Goal: Browse casually: Explore the website without a specific task or goal

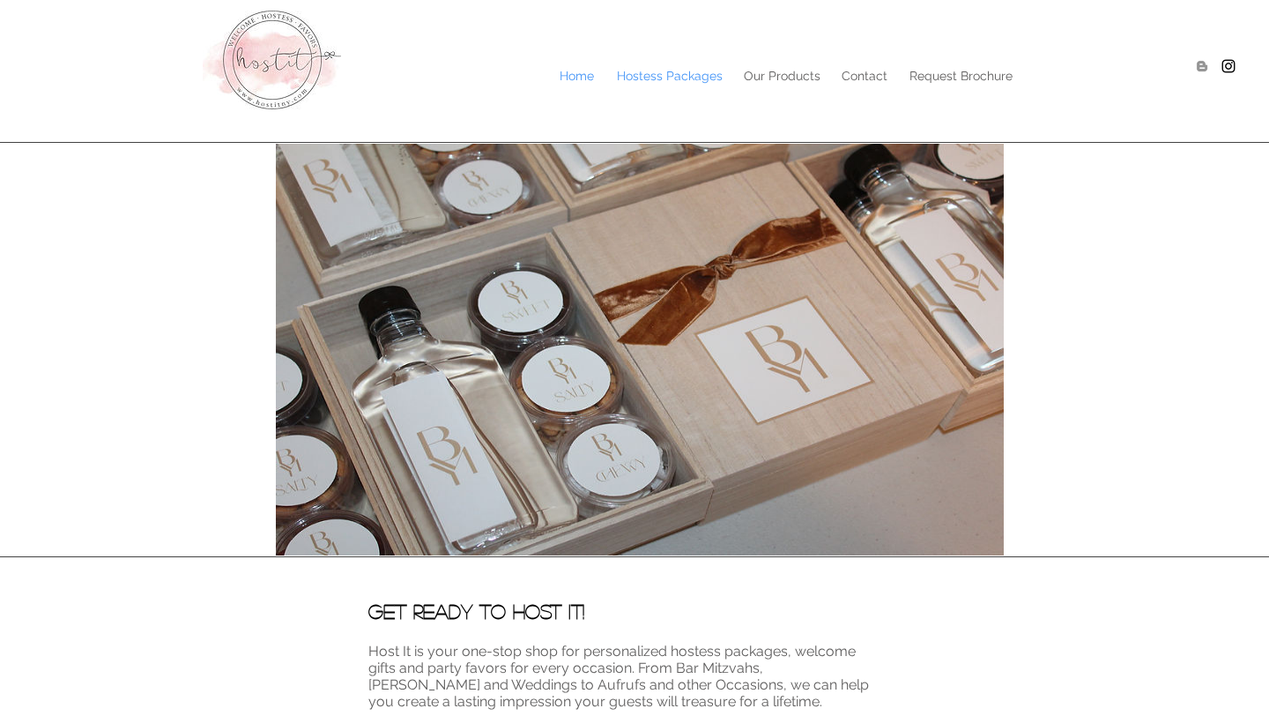
click at [667, 78] on p "Hostess Packages" at bounding box center [669, 76] width 123 height 26
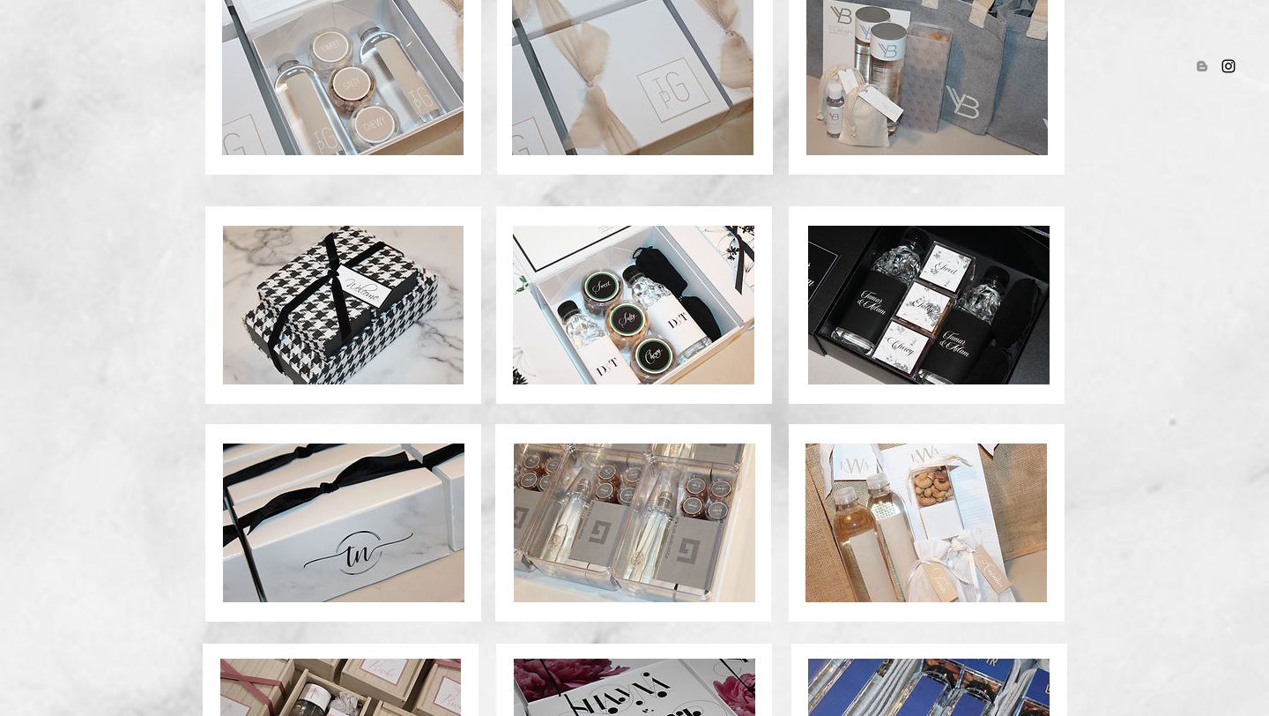
scroll to position [902, 0]
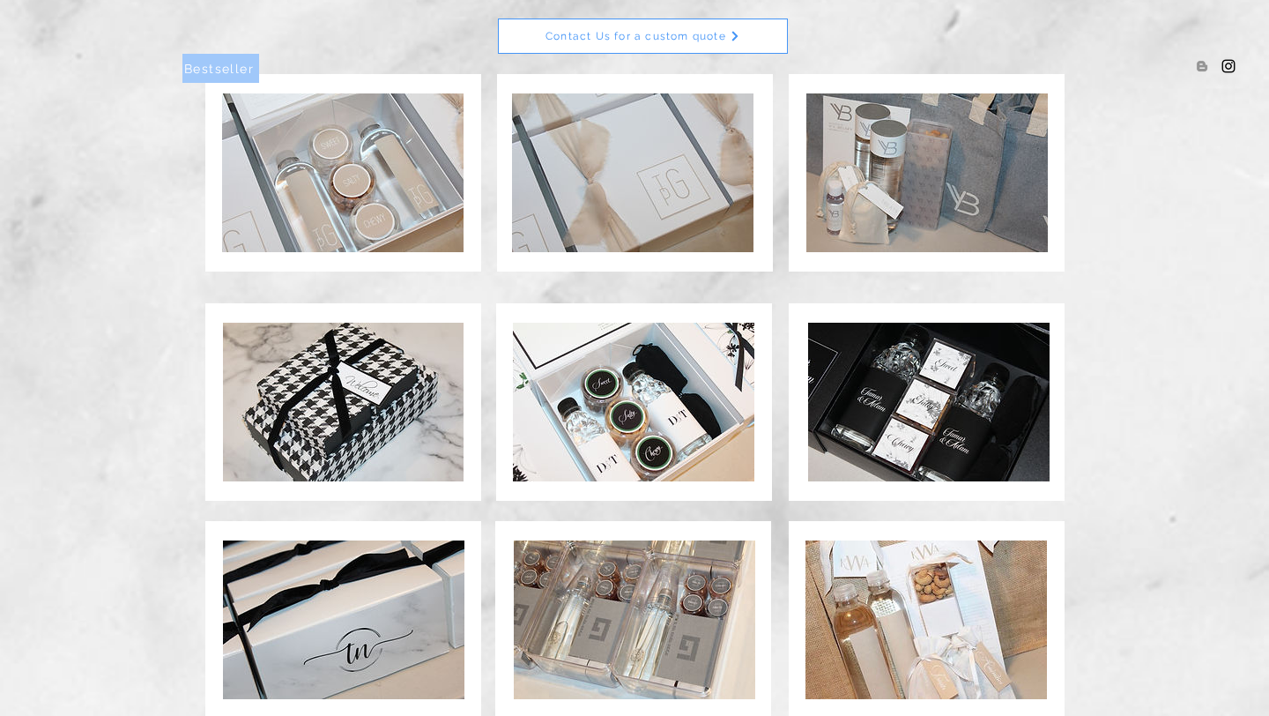
click at [917, 391] on img at bounding box center [928, 402] width 241 height 159
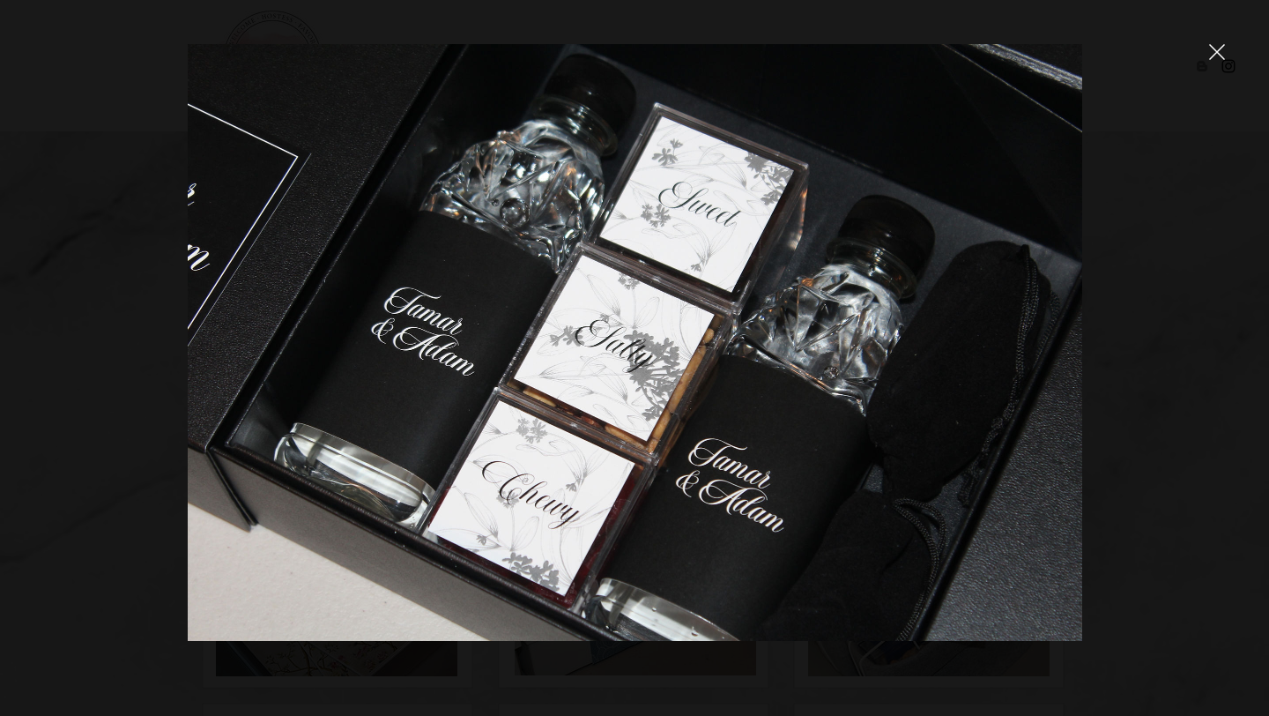
click at [1216, 56] on icon "close" at bounding box center [1217, 52] width 16 height 16
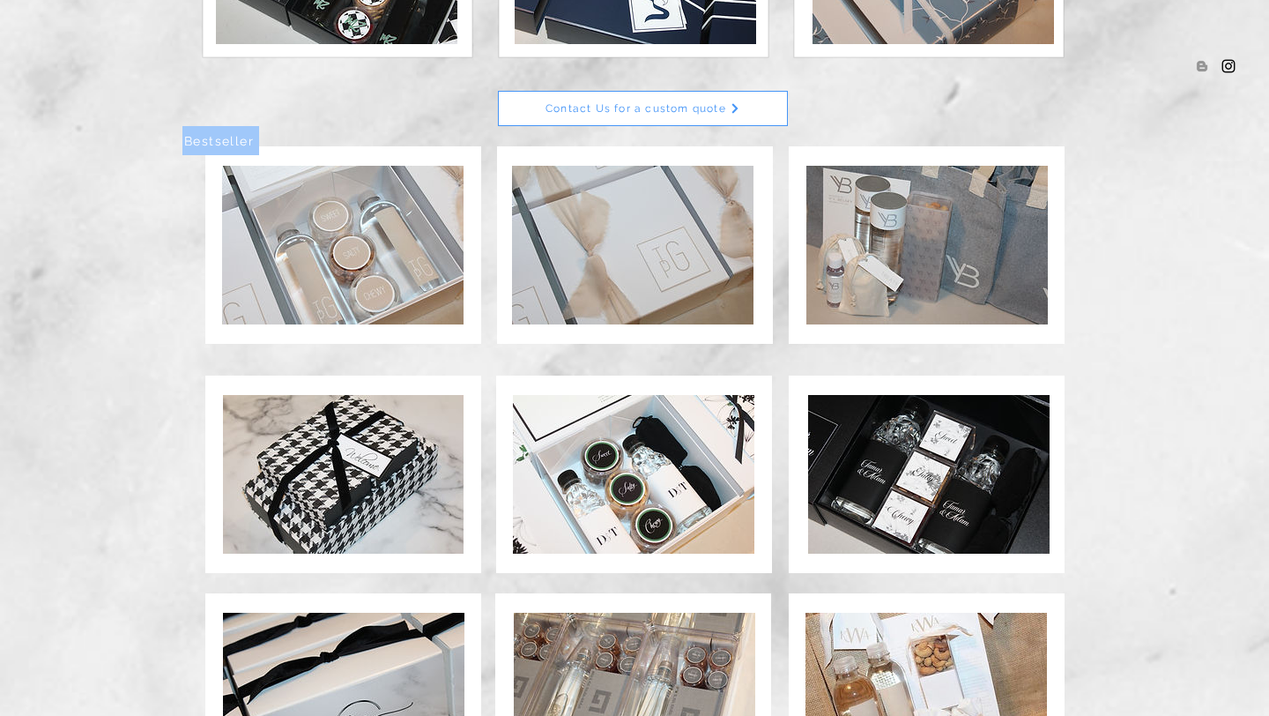
scroll to position [798, 0]
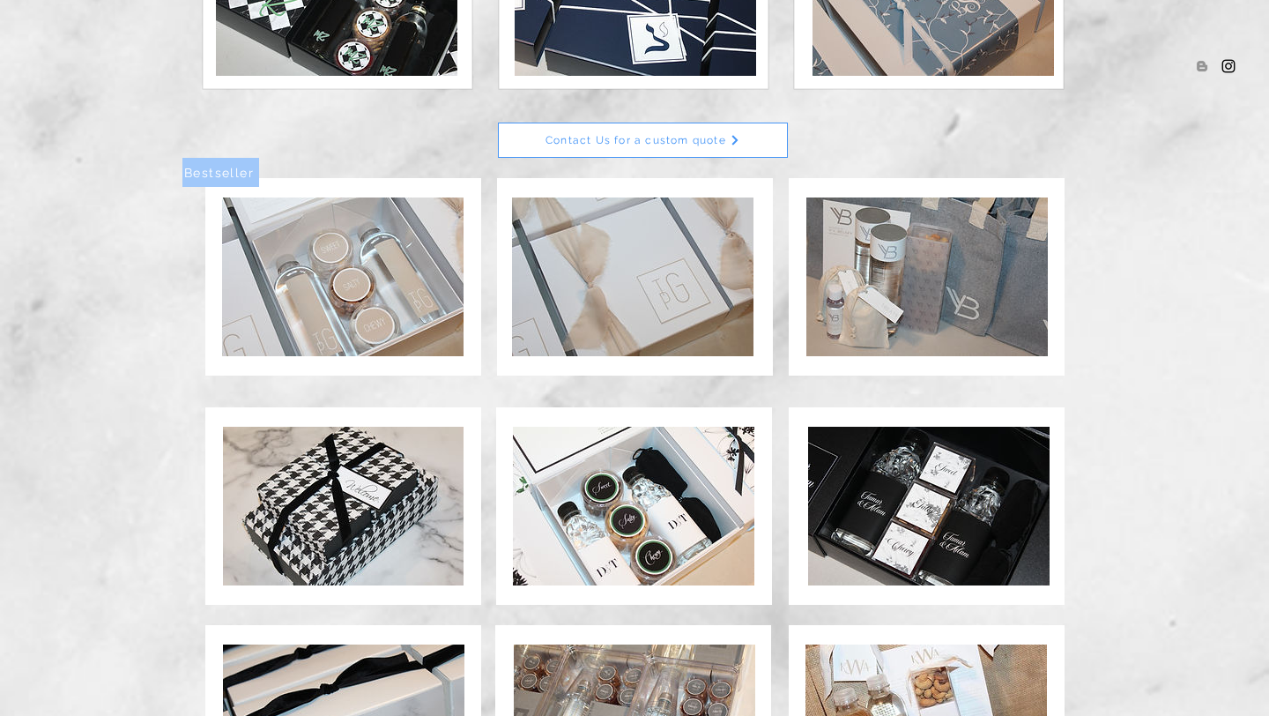
click at [916, 252] on img at bounding box center [926, 276] width 241 height 159
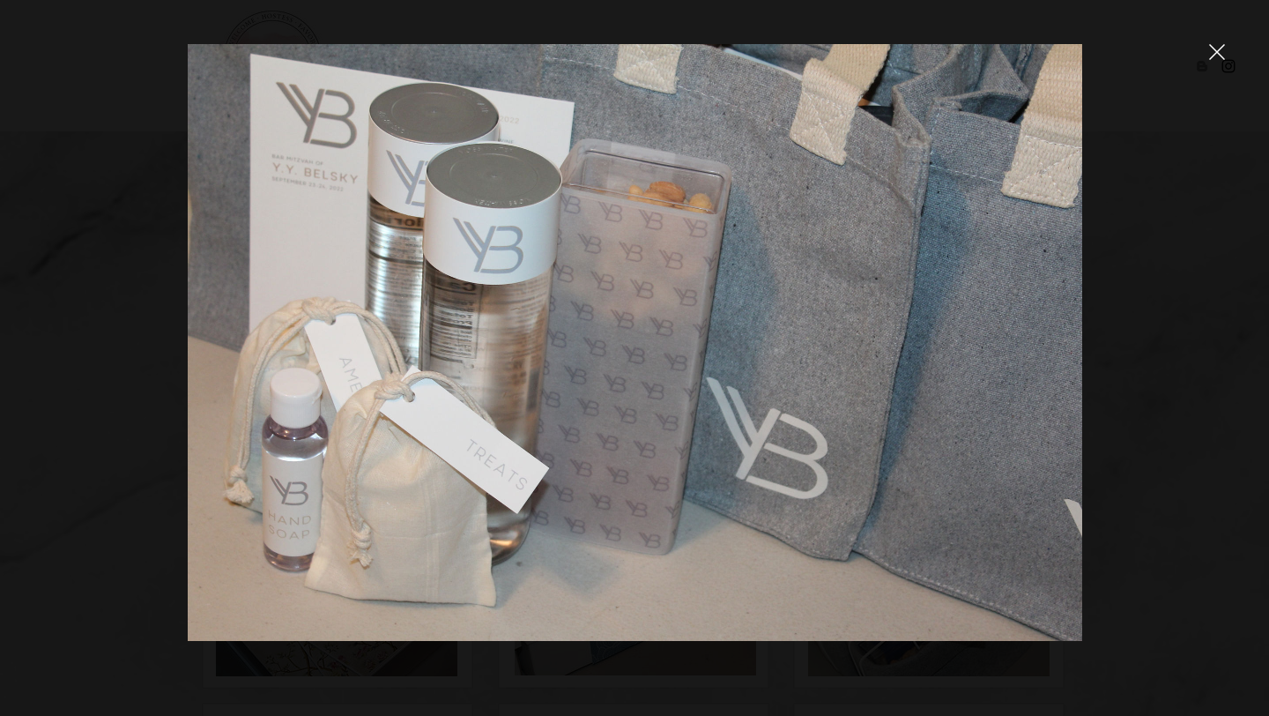
click at [1214, 50] on icon "close" at bounding box center [1217, 52] width 15 height 15
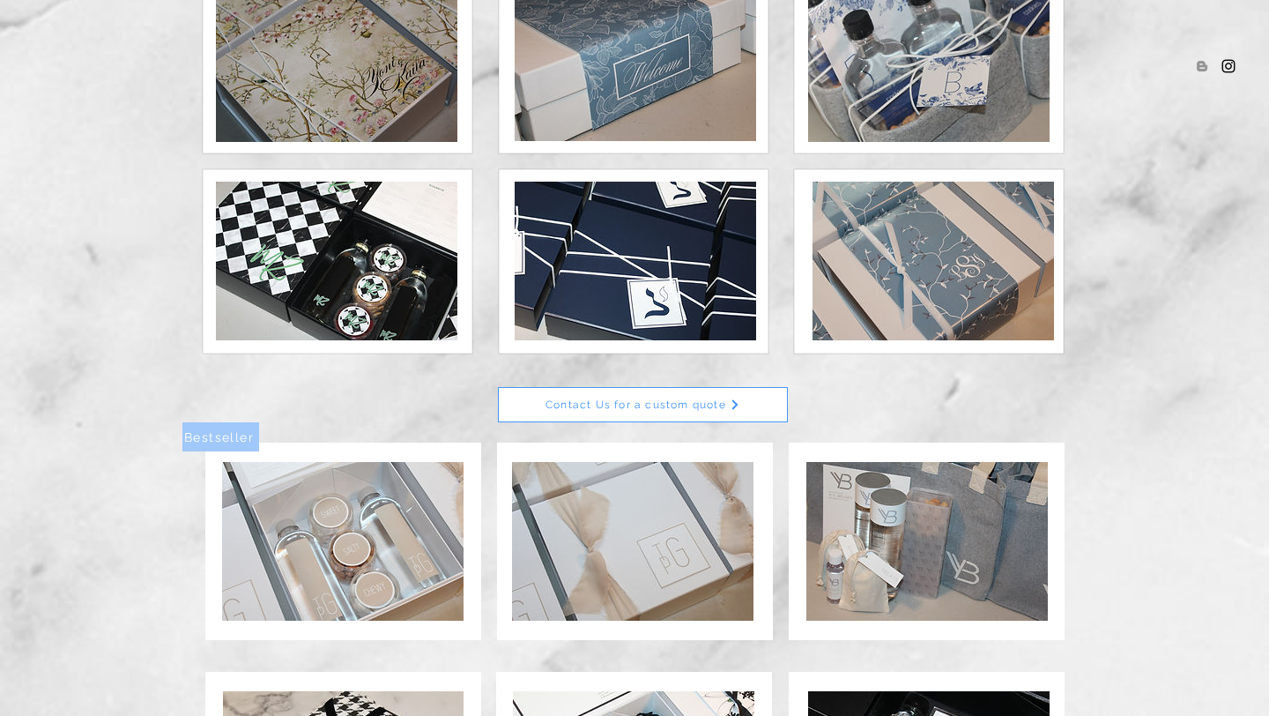
scroll to position [521, 0]
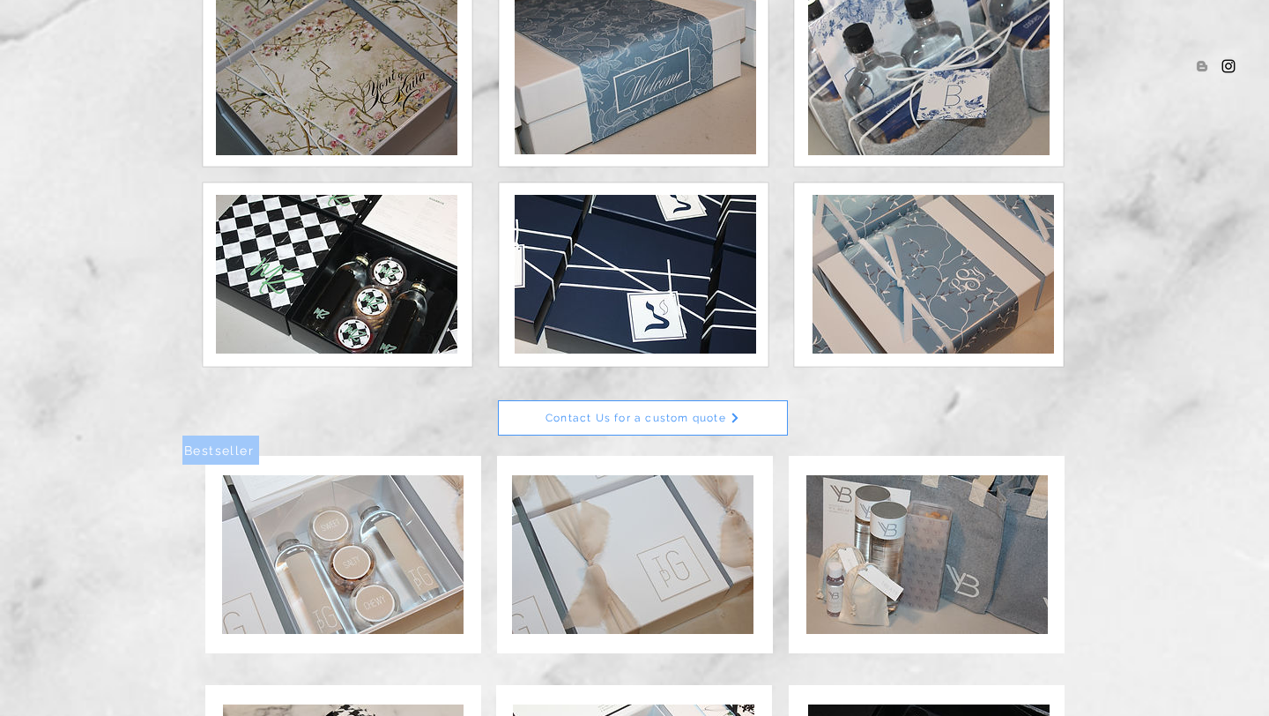
click at [678, 273] on img at bounding box center [635, 274] width 241 height 159
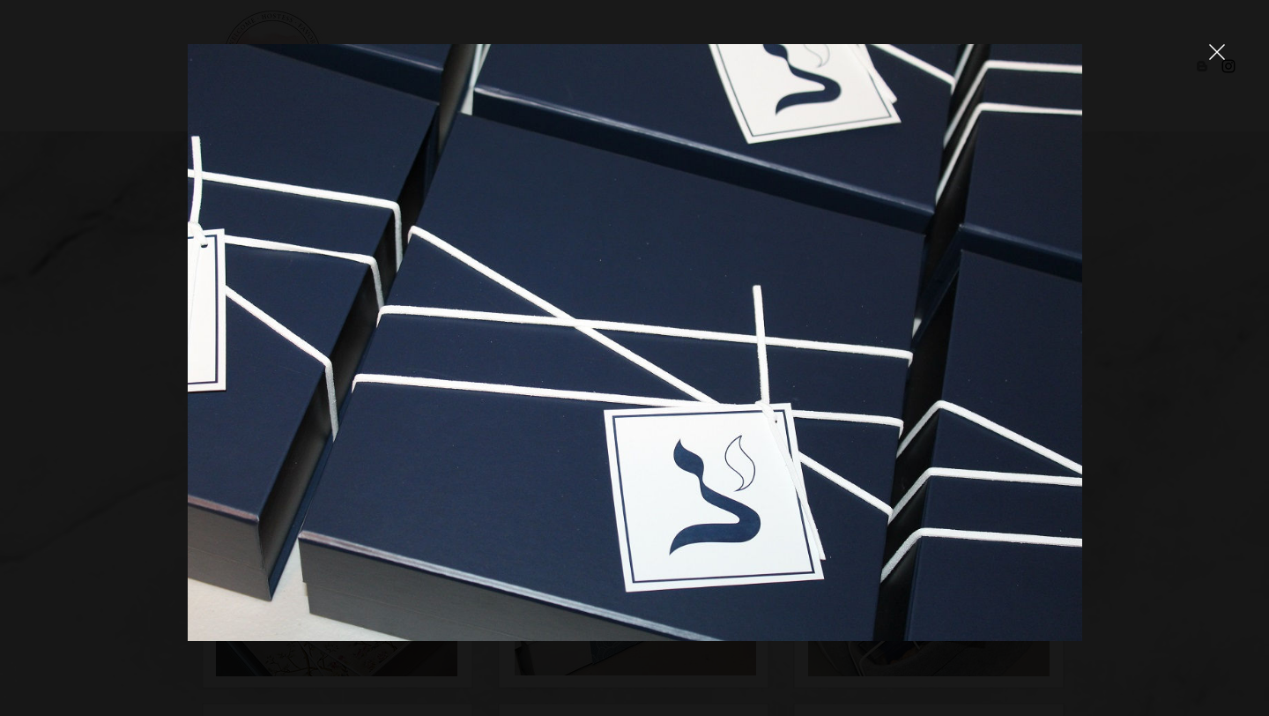
click at [1220, 53] on icon "close" at bounding box center [1217, 52] width 16 height 16
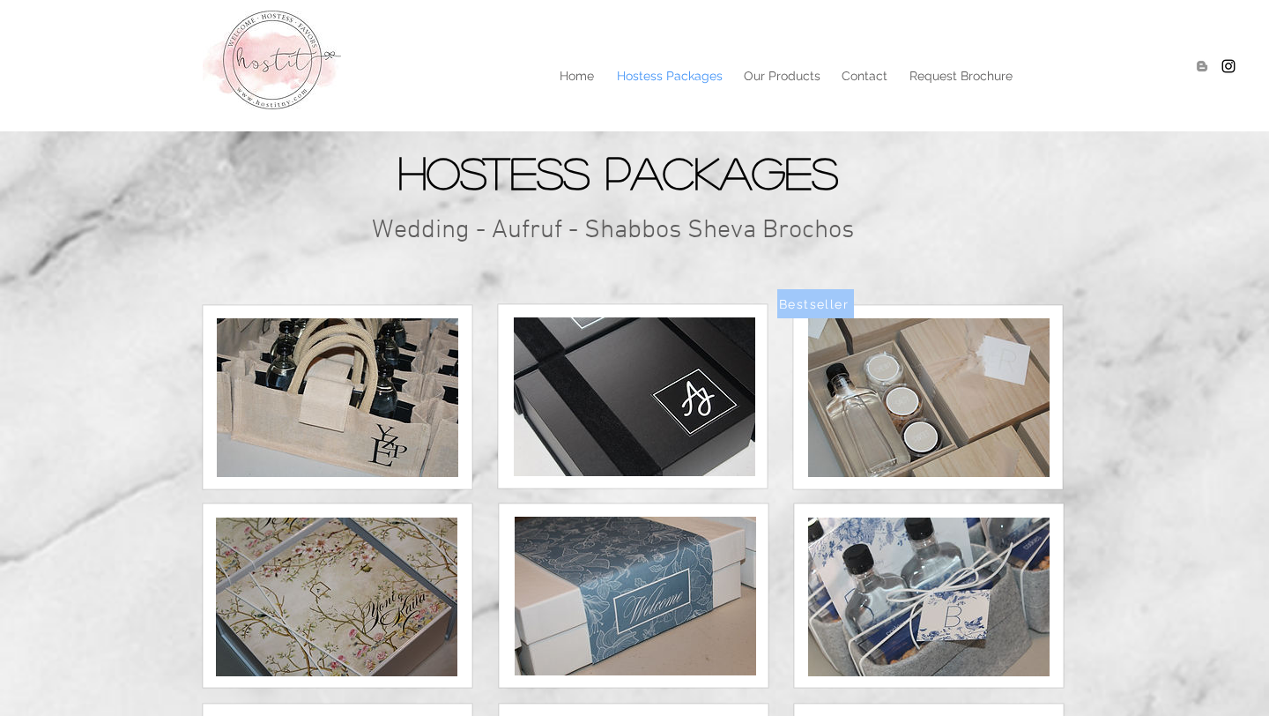
scroll to position [521, 0]
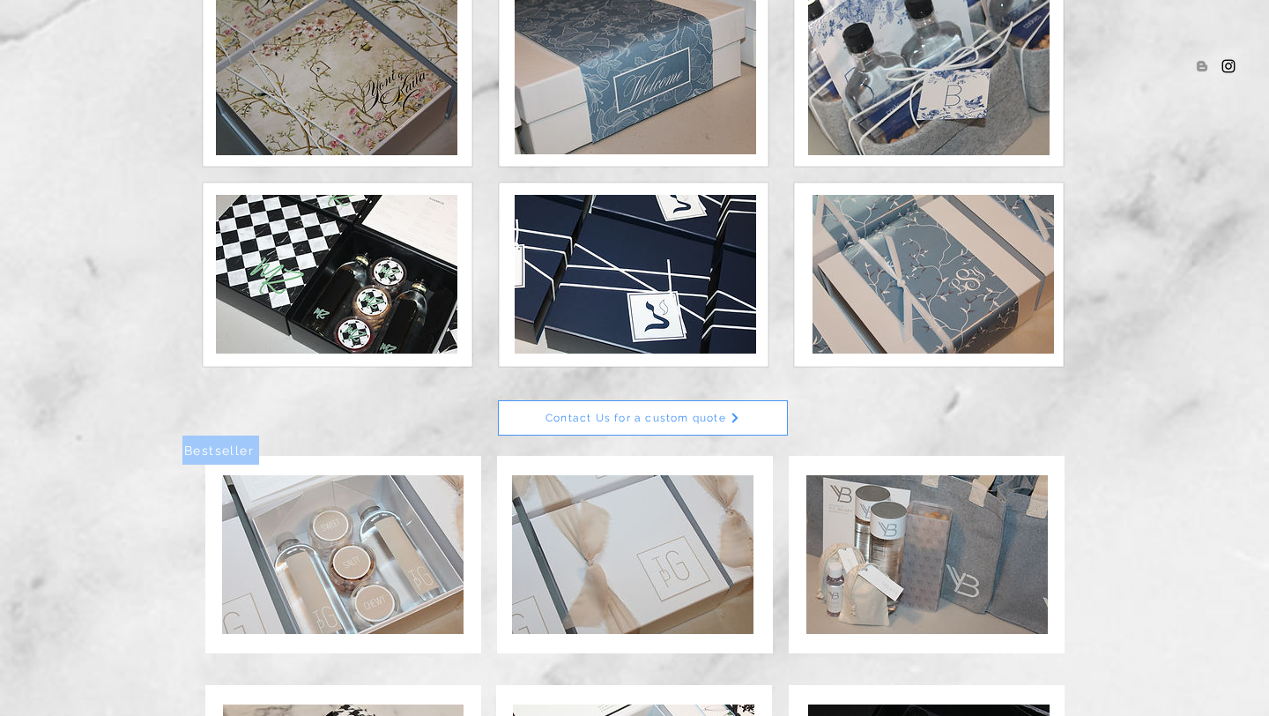
click at [313, 294] on img at bounding box center [336, 274] width 241 height 159
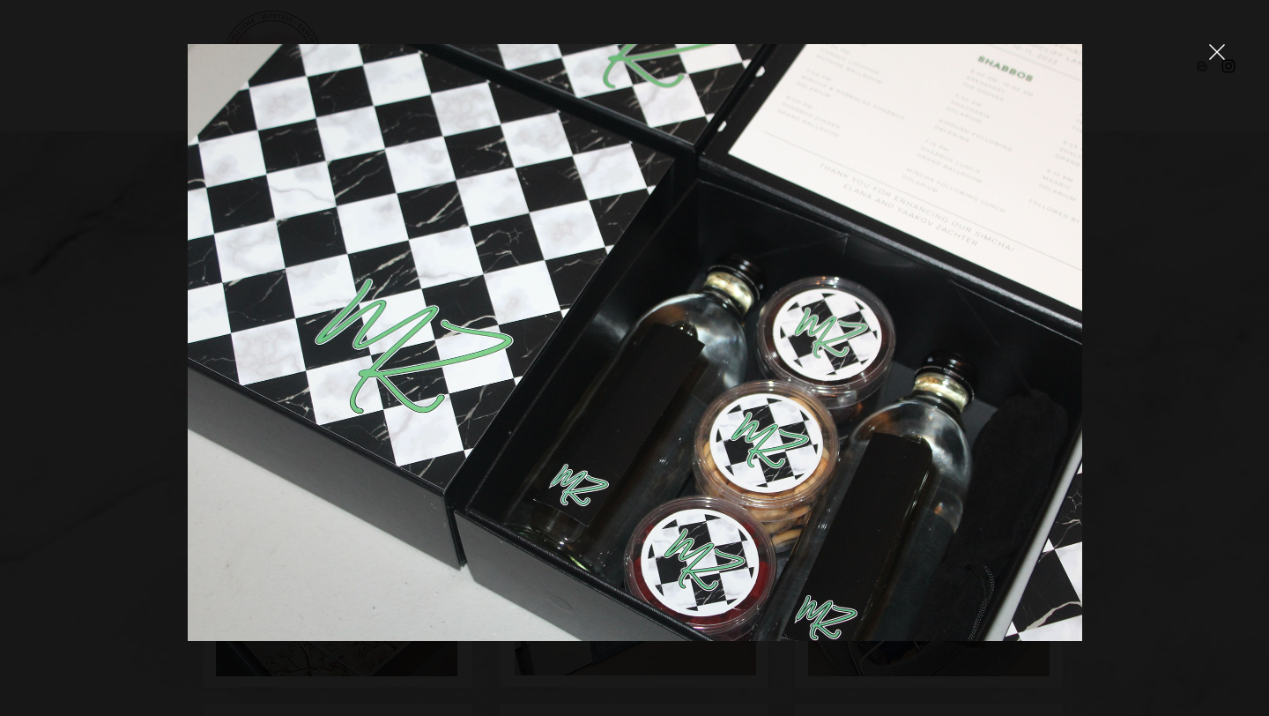
click at [1215, 50] on icon "close" at bounding box center [1217, 52] width 15 height 15
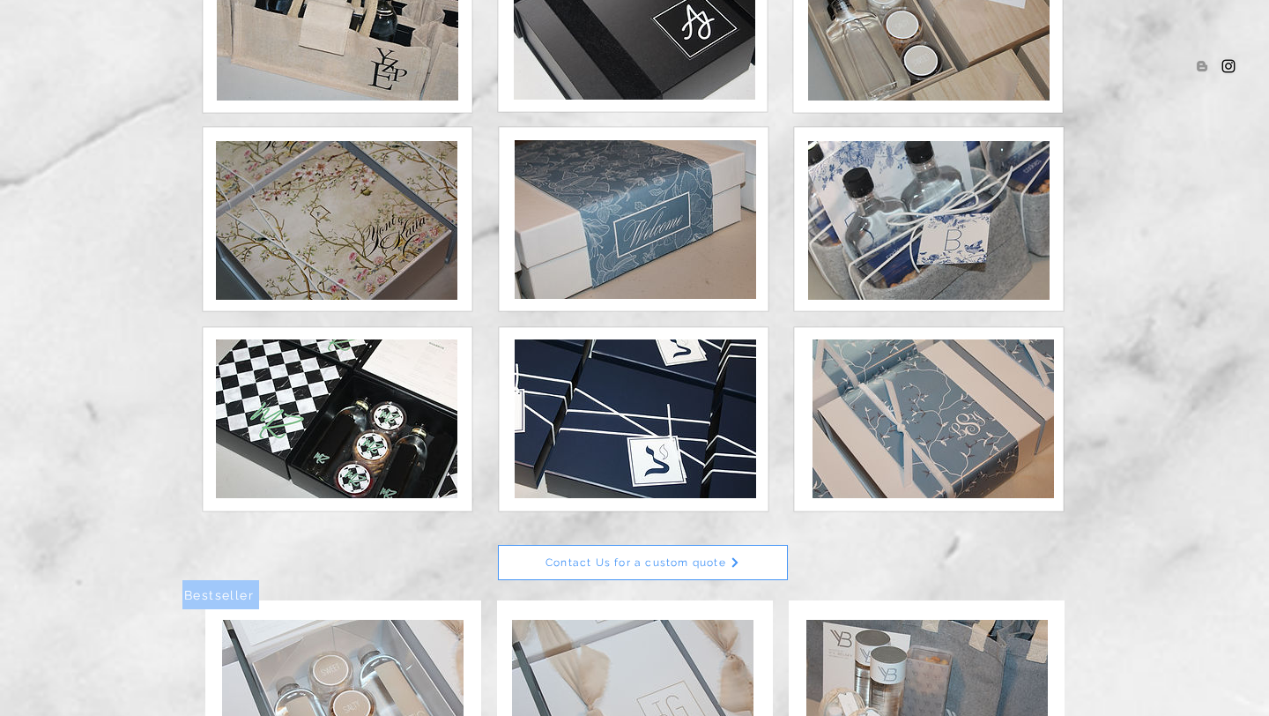
scroll to position [337, 0]
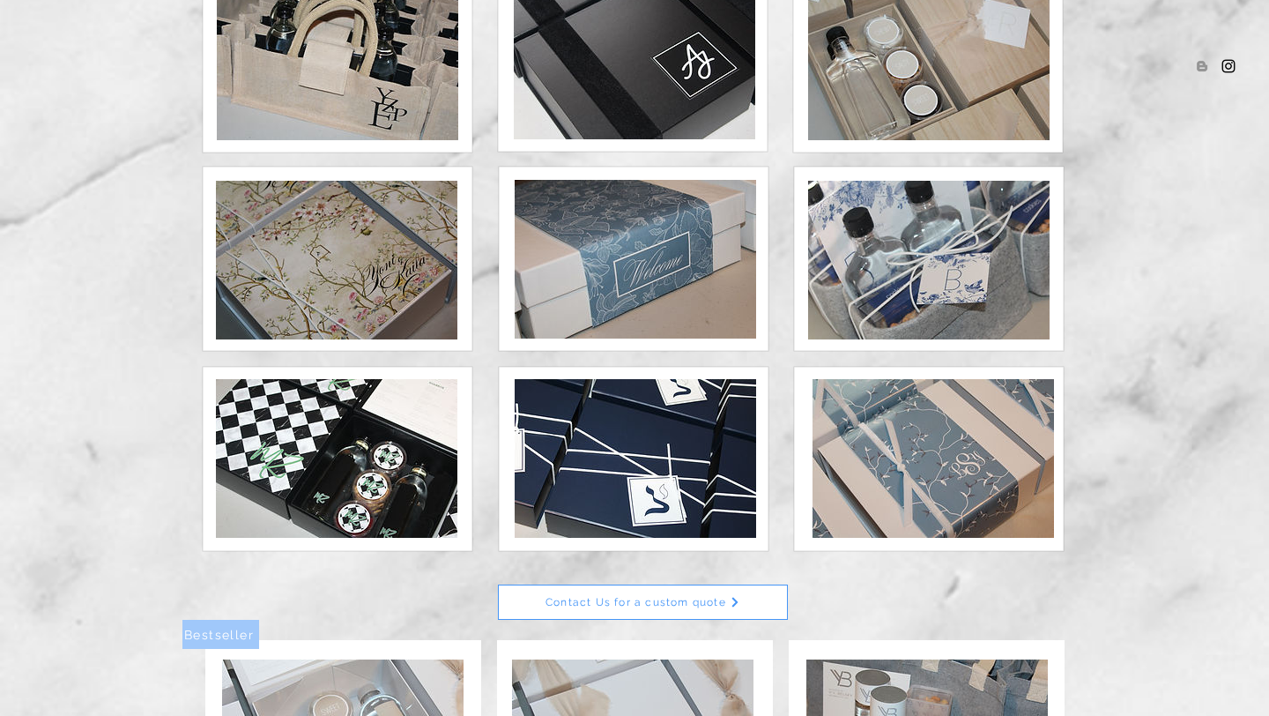
click at [935, 254] on img at bounding box center [928, 260] width 241 height 159
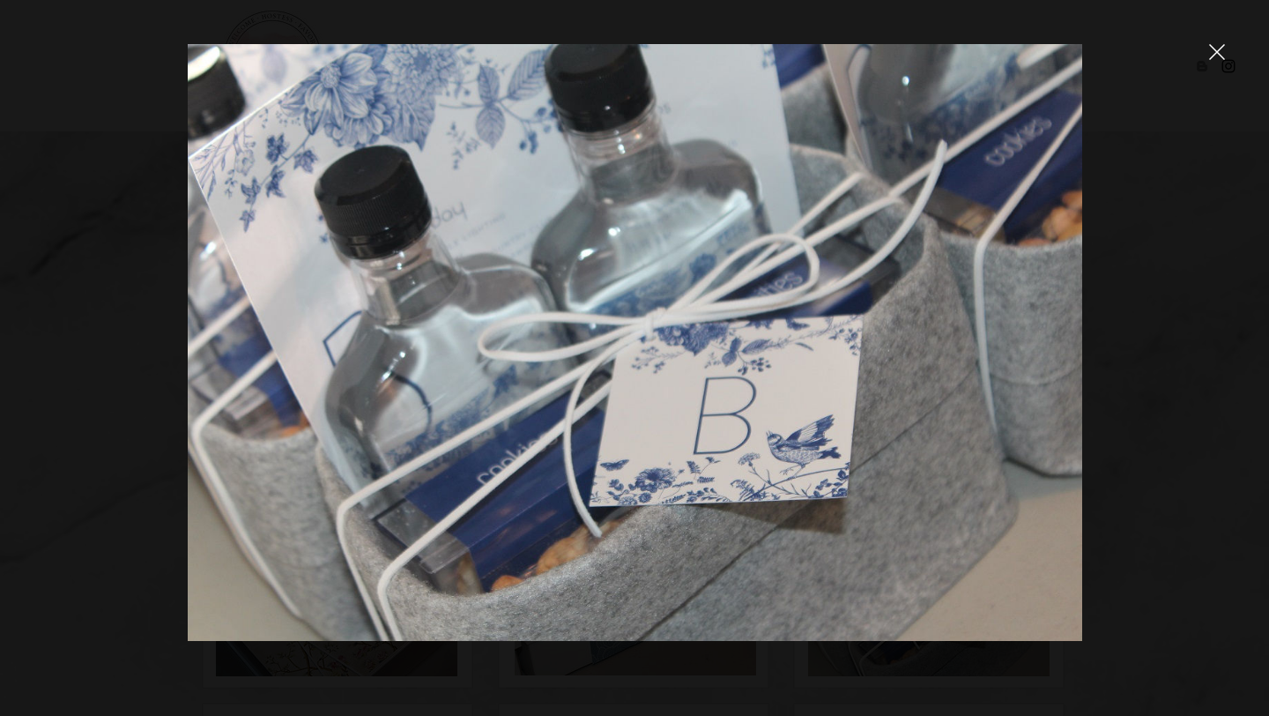
click at [1211, 64] on div at bounding box center [634, 358] width 1269 height 716
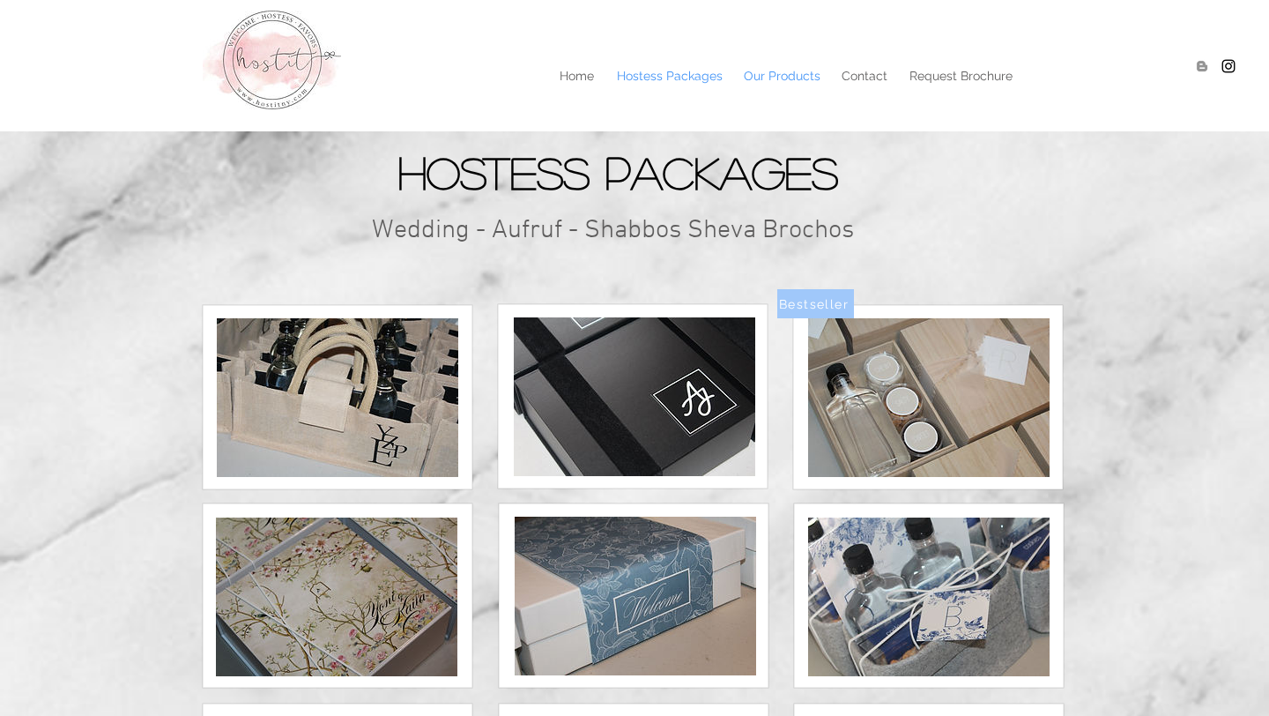
click at [777, 72] on p "Our Products" at bounding box center [782, 76] width 94 height 26
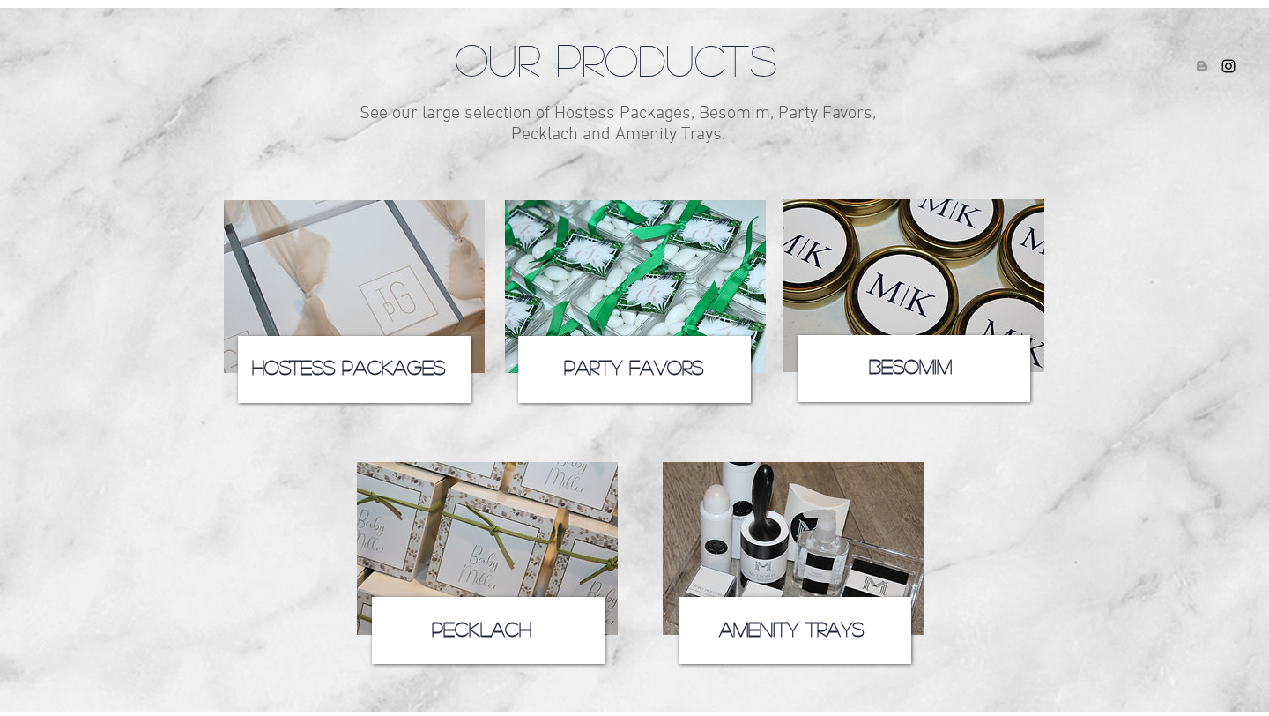
scroll to position [124, 0]
click at [361, 319] on img at bounding box center [354, 285] width 261 height 173
click at [625, 282] on img at bounding box center [635, 285] width 261 height 173
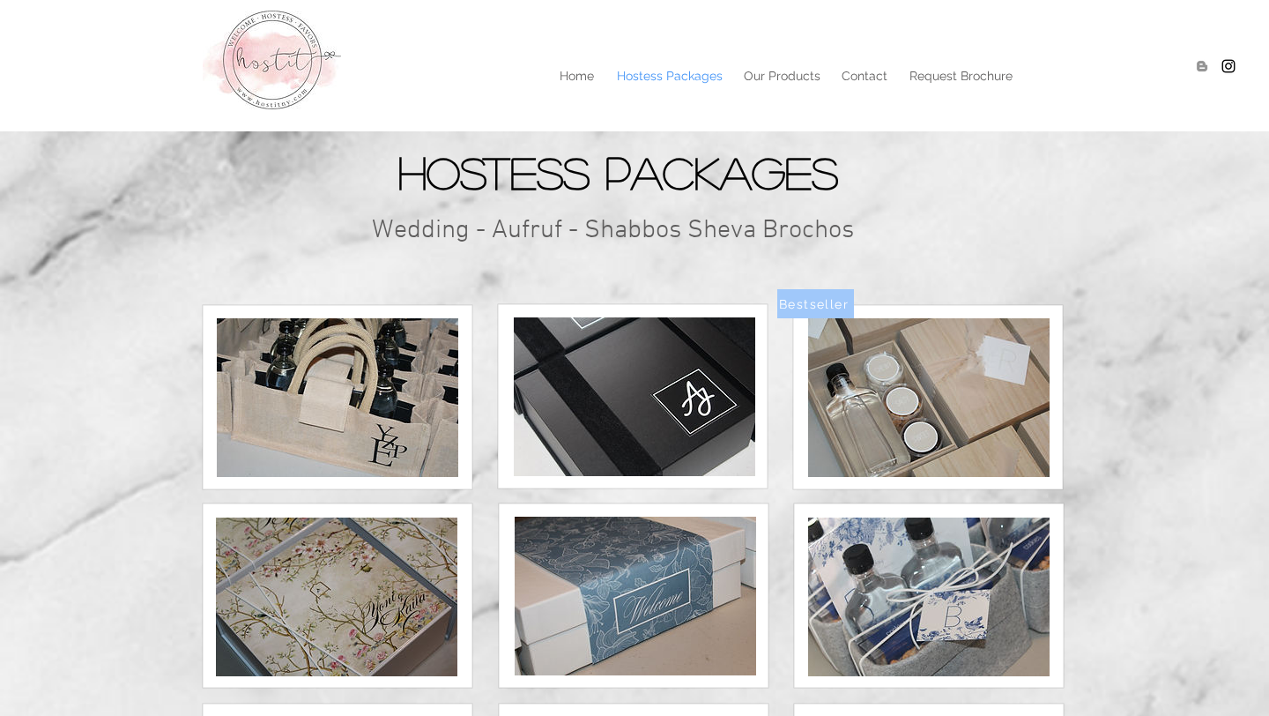
click at [372, 427] on img at bounding box center [337, 397] width 241 height 159
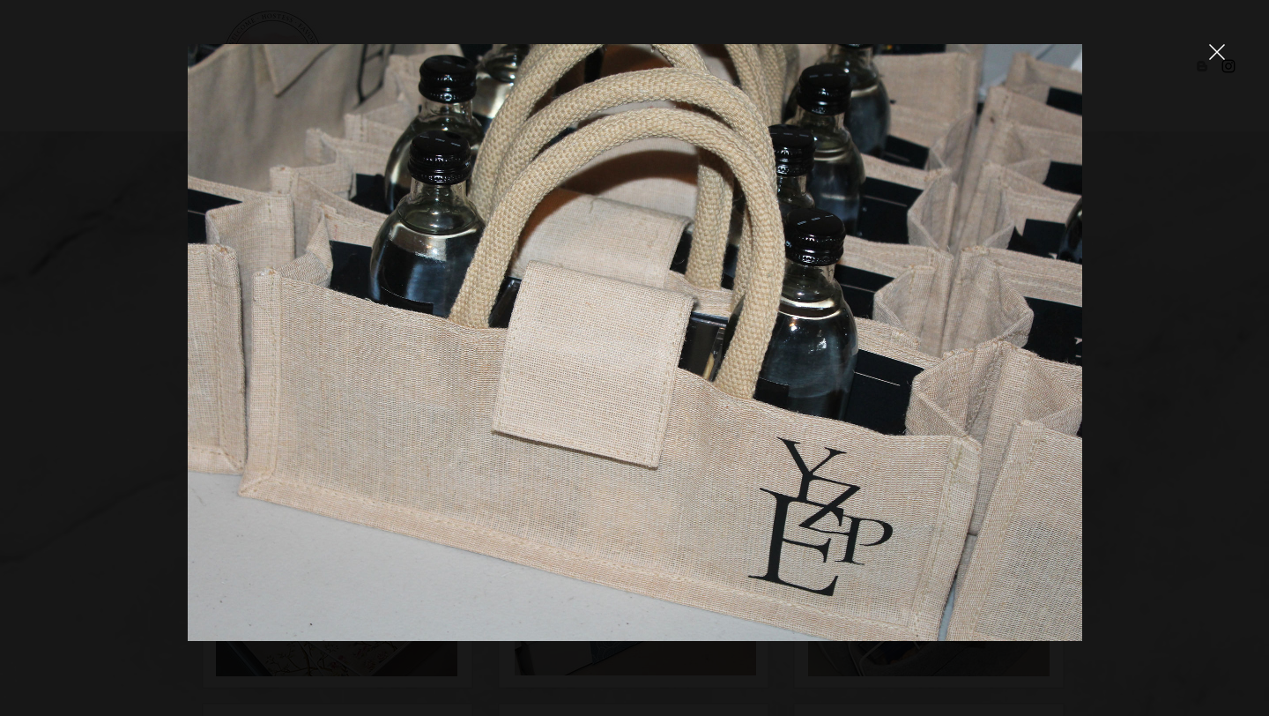
click at [713, 346] on img at bounding box center [635, 342] width 895 height 597
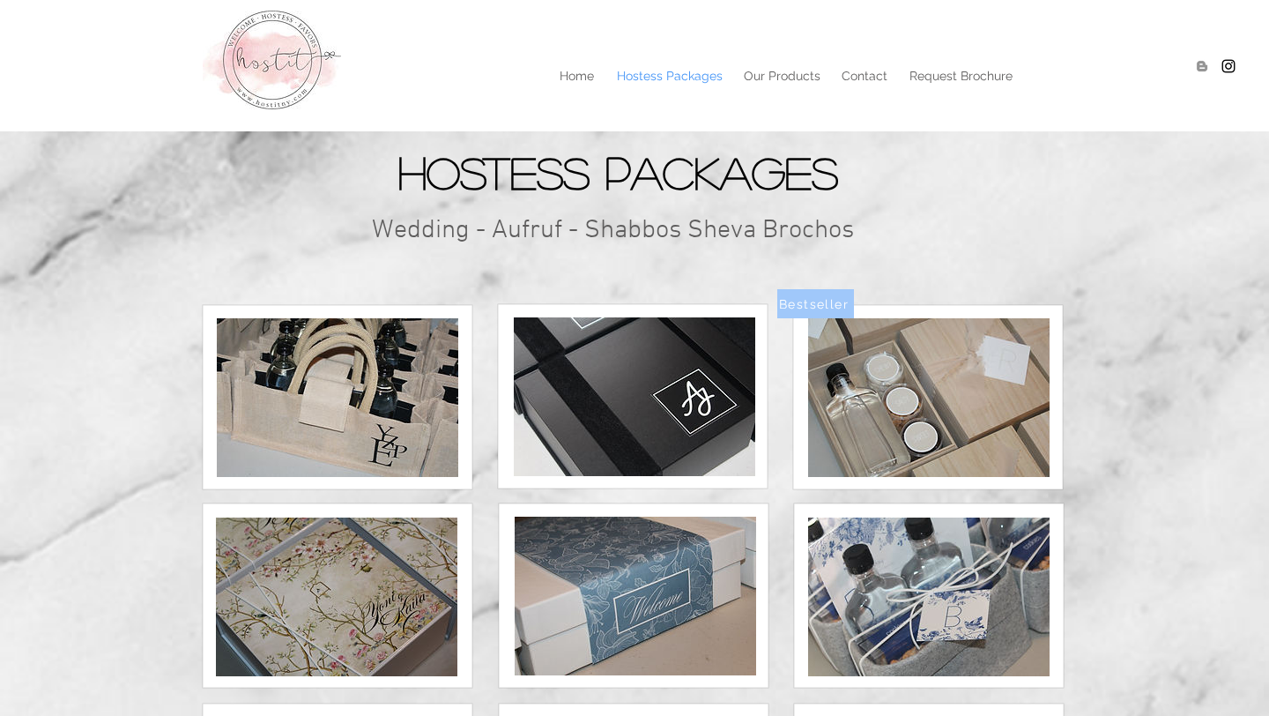
scroll to position [187, 0]
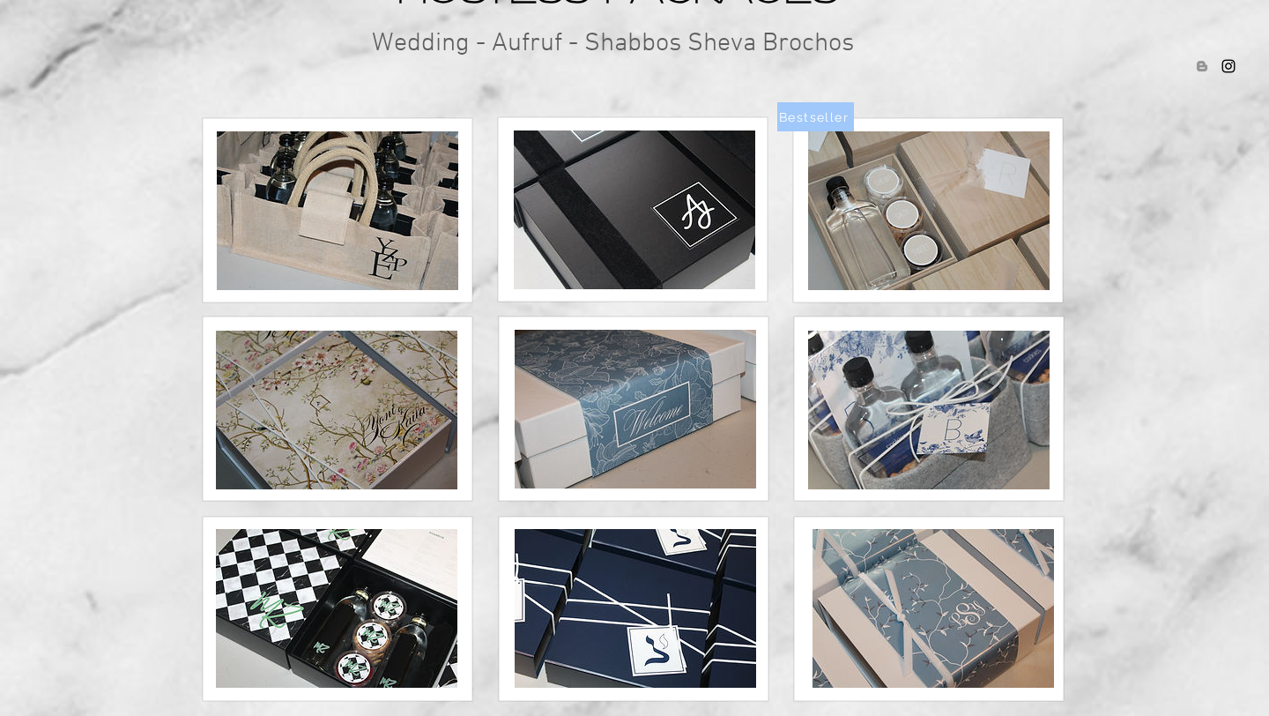
click at [716, 349] on img at bounding box center [635, 409] width 241 height 159
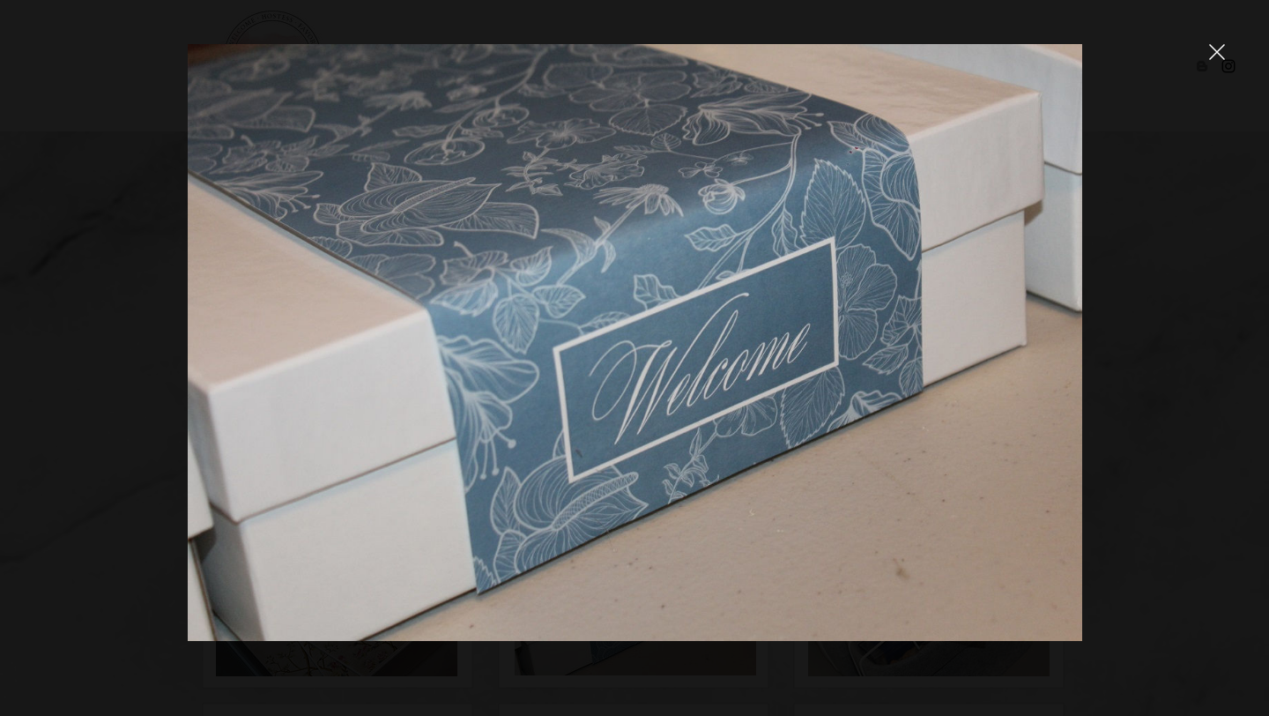
scroll to position [187, 0]
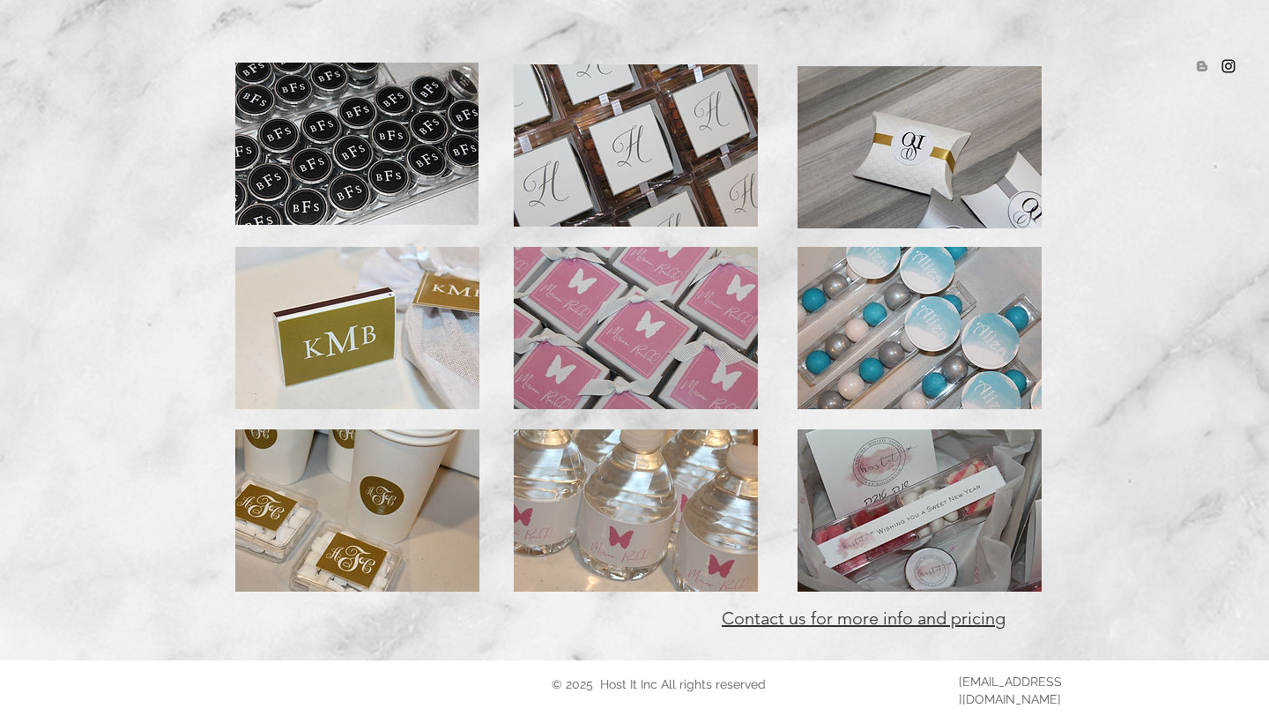
scroll to position [311, 0]
